Goal: Find specific page/section

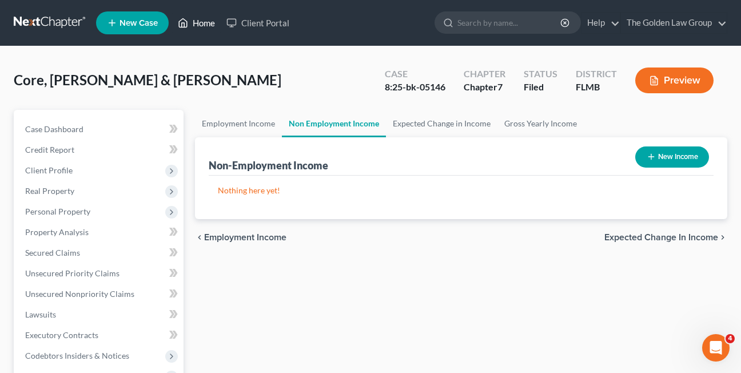
click at [204, 23] on link "Home" at bounding box center [196, 23] width 49 height 21
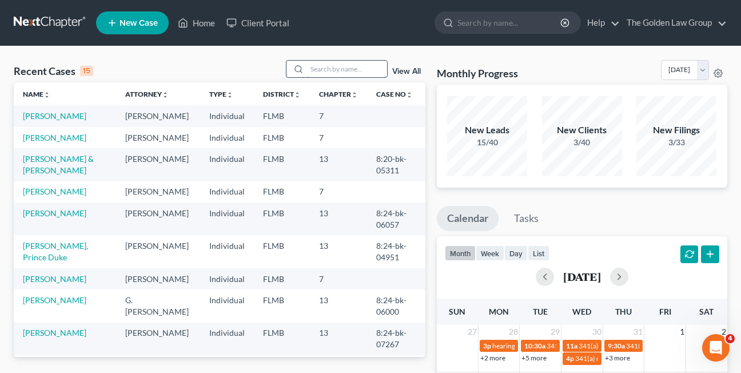
click at [317, 67] on input "search" at bounding box center [347, 69] width 80 height 17
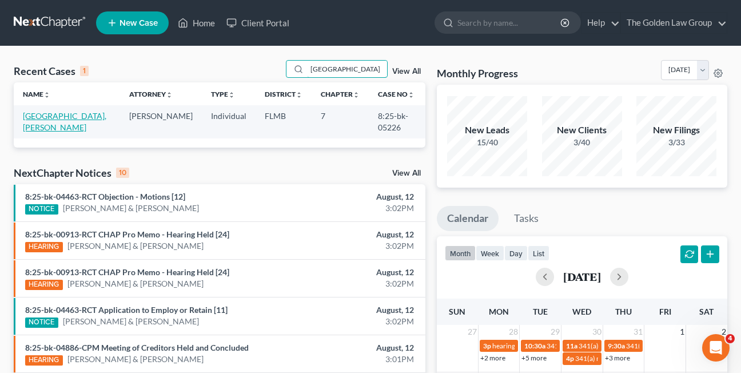
type input "[GEOGRAPHIC_DATA]"
click at [52, 114] on link "[GEOGRAPHIC_DATA], [PERSON_NAME]" at bounding box center [65, 121] width 84 height 21
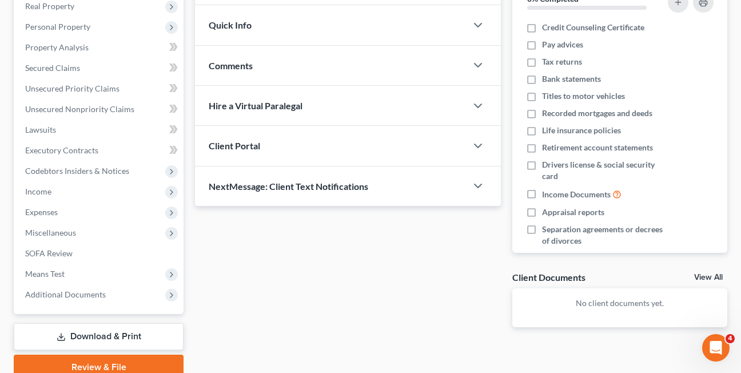
scroll to position [200, 0]
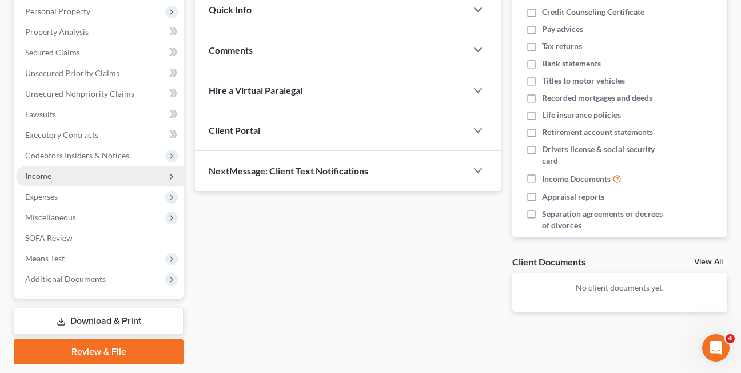
click at [36, 178] on span "Income" at bounding box center [38, 176] width 26 height 10
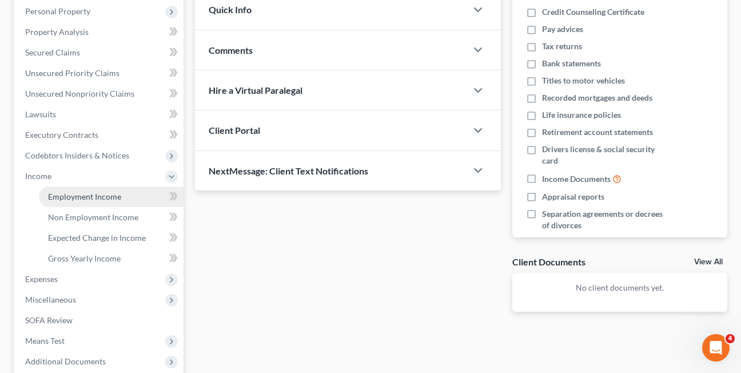
click at [71, 201] on span "Employment Income" at bounding box center [84, 197] width 73 height 10
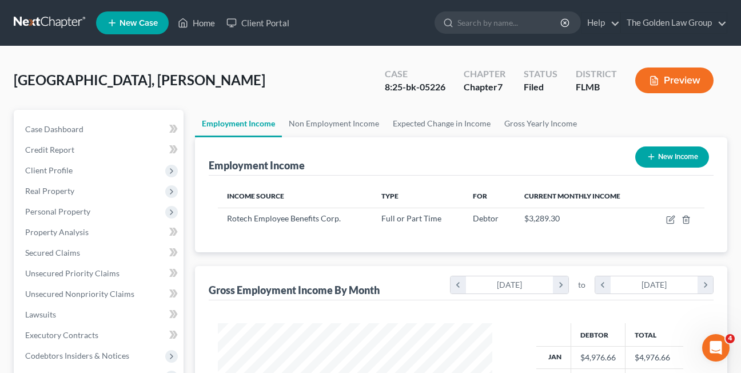
scroll to position [205, 297]
click at [304, 124] on link "Non Employment Income" at bounding box center [334, 123] width 104 height 27
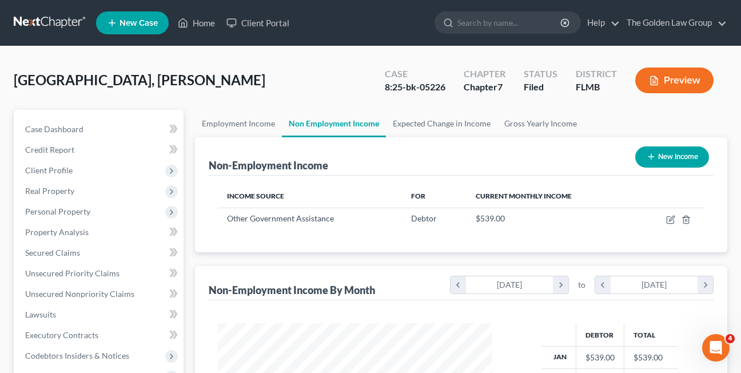
scroll to position [205, 297]
